Goal: Check status: Check status

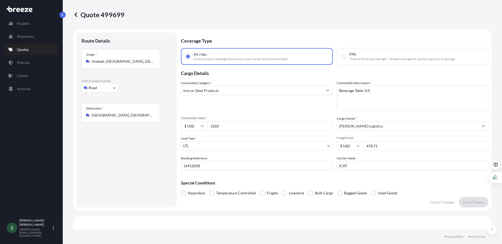
select select "Road"
select select "1"
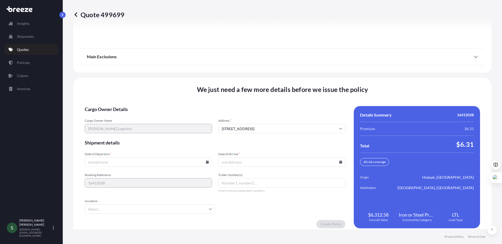
scroll to position [713, 0]
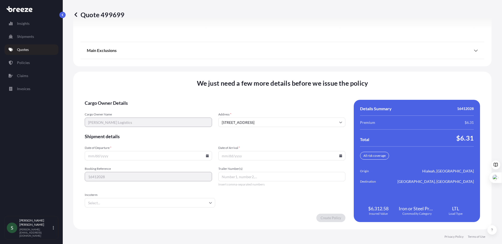
click at [207, 155] on icon at bounding box center [207, 155] width 3 height 3
click at [161, 119] on button "26" at bounding box center [160, 119] width 8 height 8
type input "[DATE]"
click at [340, 156] on icon at bounding box center [341, 155] width 3 height 3
click at [257, 129] on button "30" at bounding box center [256, 129] width 8 height 8
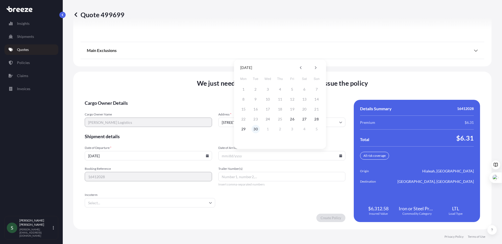
type input "[DATE]"
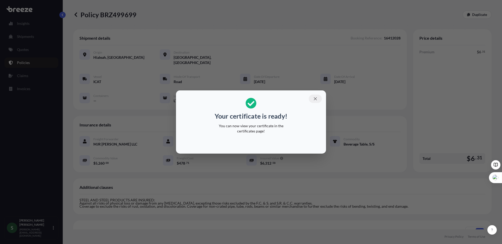
click at [315, 98] on icon "button" at bounding box center [315, 98] width 3 height 3
